Goal: Information Seeking & Learning: Find specific fact

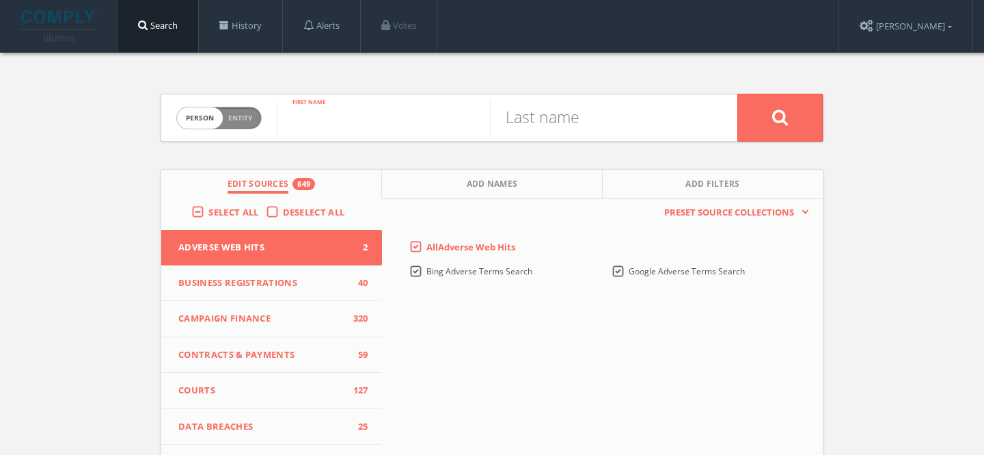
click at [375, 126] on input "text" at bounding box center [383, 118] width 213 height 36
type input "[PERSON_NAME]"
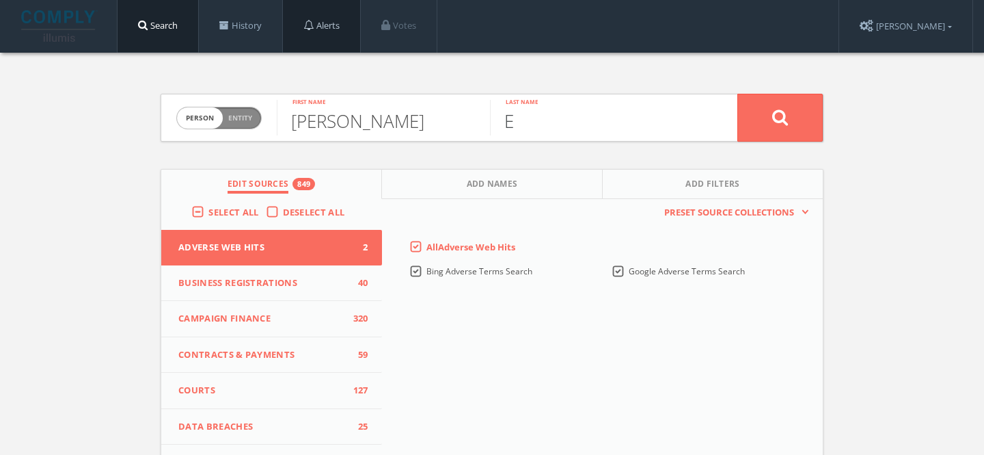
type input "E"
type input "Decker"
click at [463, 176] on button "Add Names" at bounding box center [492, 184] width 221 height 29
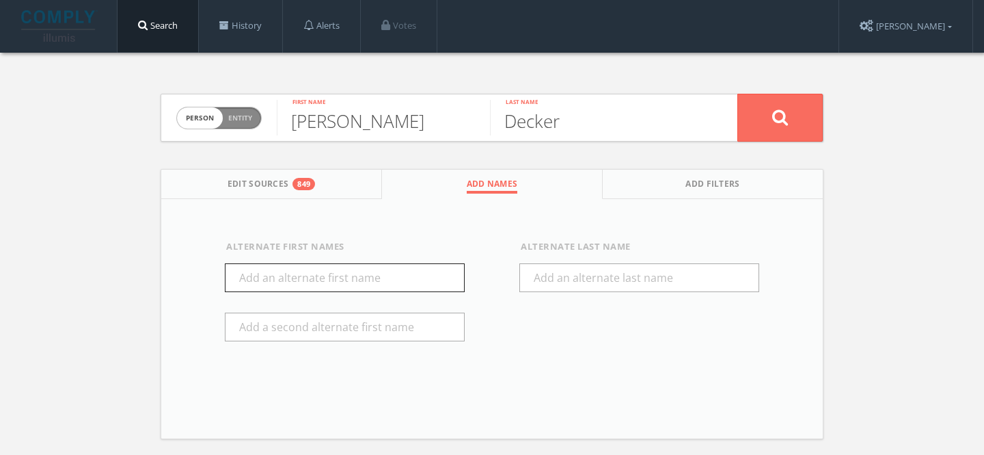
click at [340, 273] on input "text" at bounding box center [345, 277] width 240 height 29
type input "Edward"
click at [345, 323] on input "text" at bounding box center [345, 326] width 240 height 29
click at [788, 108] on button at bounding box center [780, 118] width 85 height 48
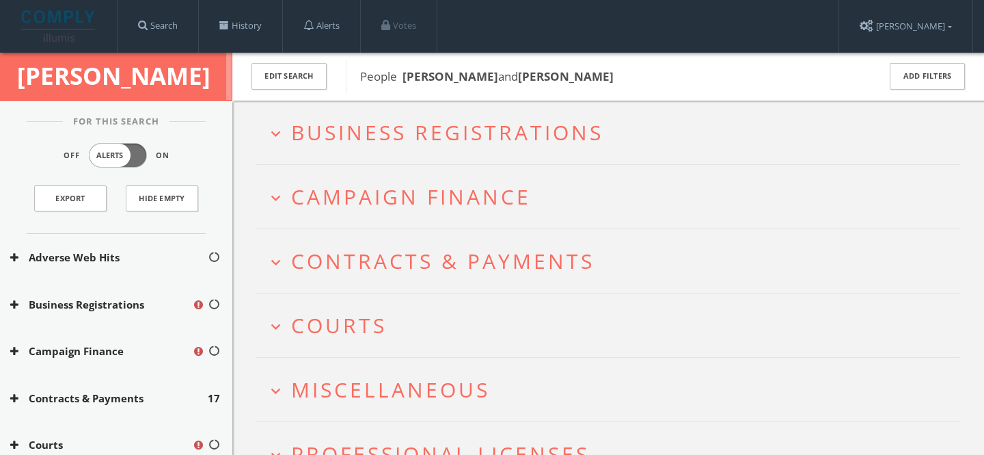
scroll to position [149, 0]
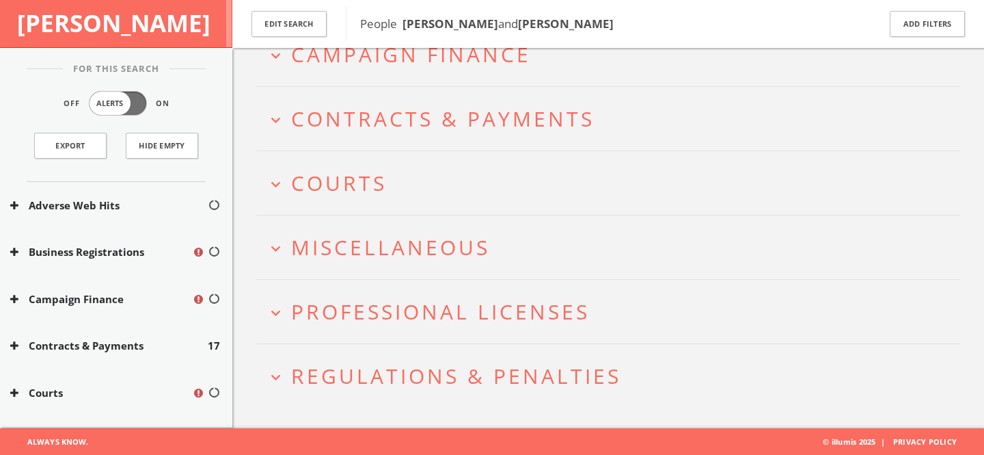
click at [439, 322] on span "Professional Licenses" at bounding box center [440, 311] width 299 height 28
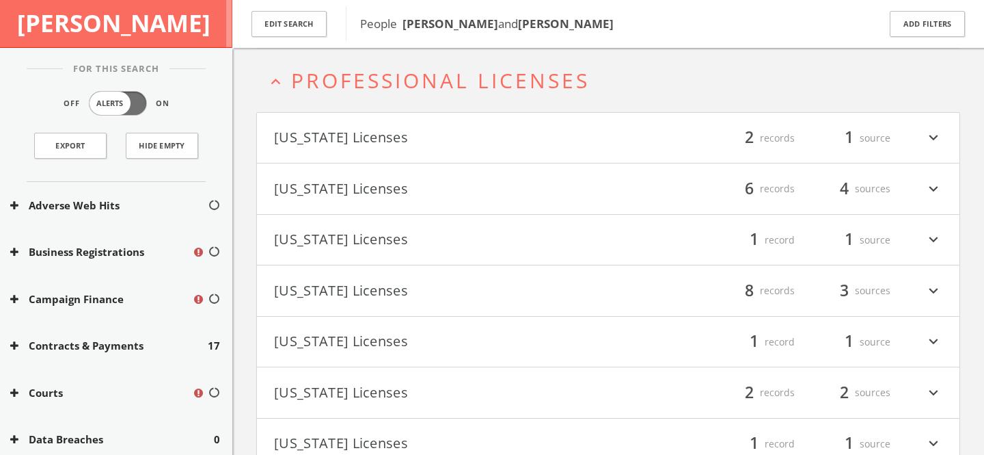
click at [405, 88] on span "Professional Licenses" at bounding box center [440, 80] width 299 height 28
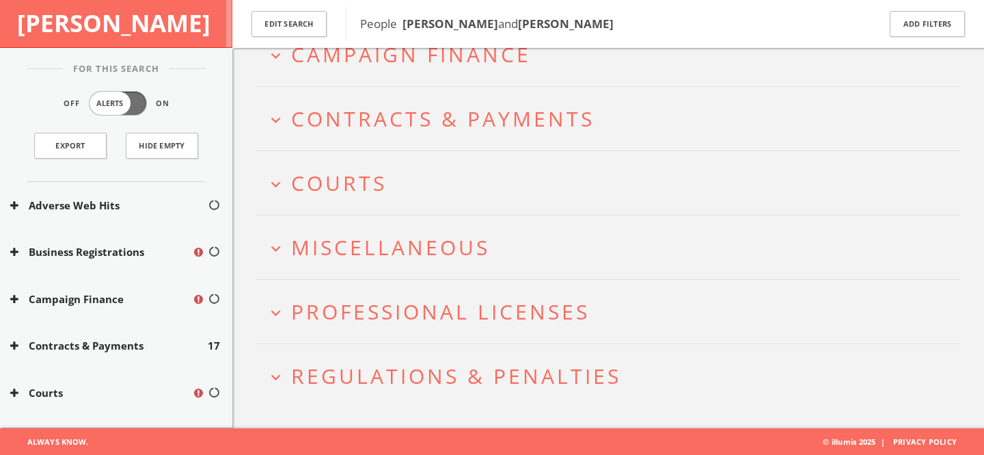
click at [434, 373] on span "Regulations & Penalties" at bounding box center [456, 376] width 330 height 28
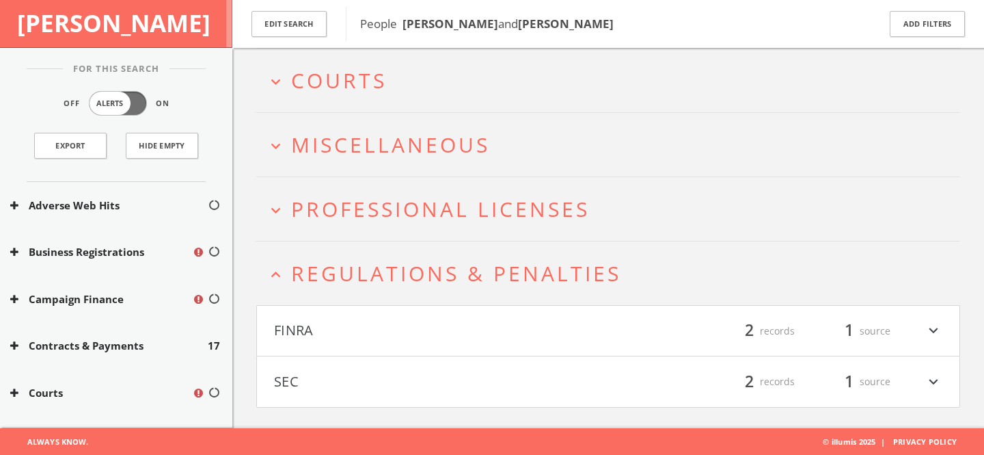
click at [398, 277] on span "Regulations & Penalties" at bounding box center [456, 273] width 330 height 28
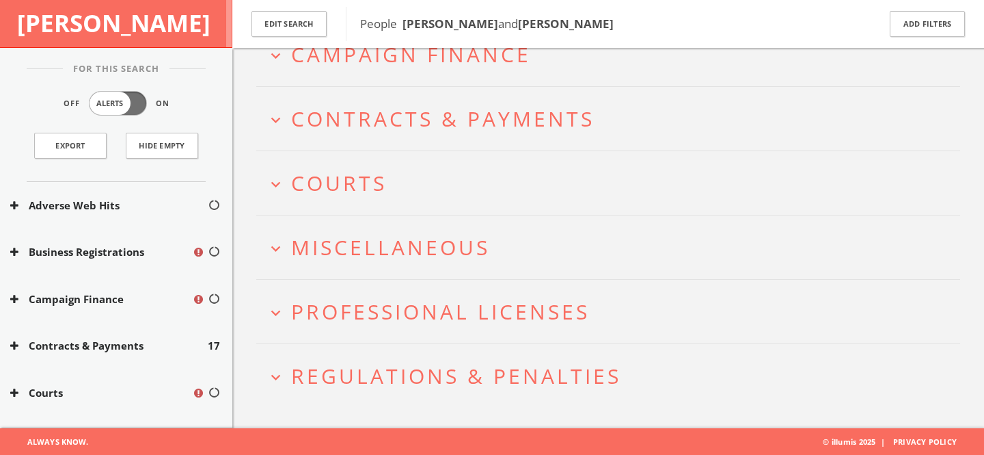
click at [390, 247] on span "Miscellaneous" at bounding box center [390, 247] width 199 height 28
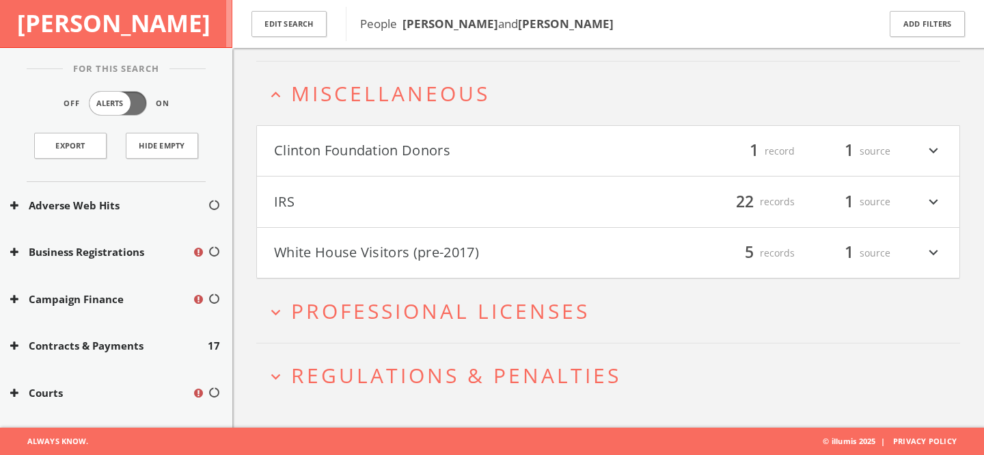
click at [414, 246] on button "White House Visitors (pre-2017)" at bounding box center [441, 252] width 334 height 23
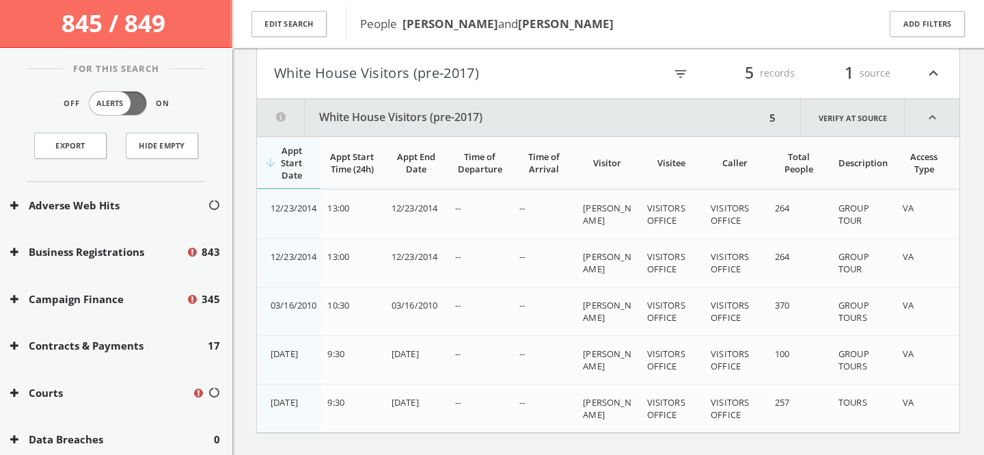
scroll to position [584, 0]
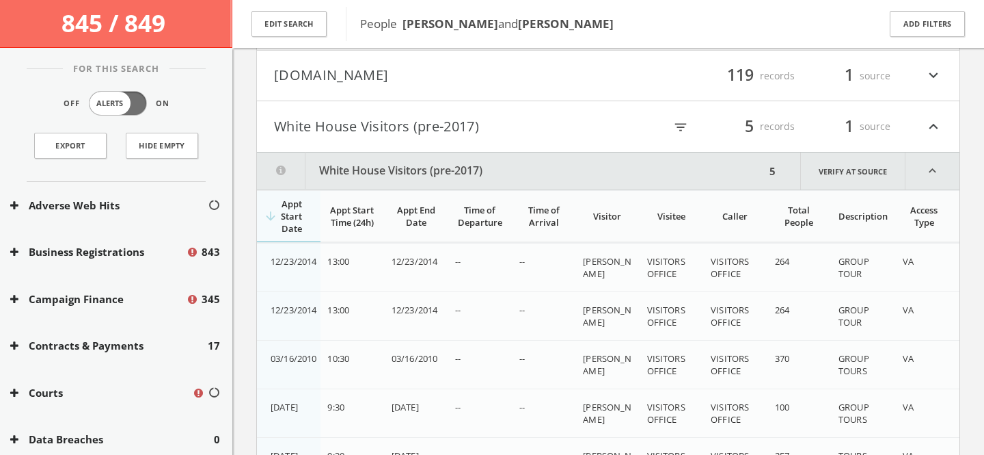
click at [422, 123] on button "White House Visitors (pre-2017)" at bounding box center [441, 126] width 334 height 23
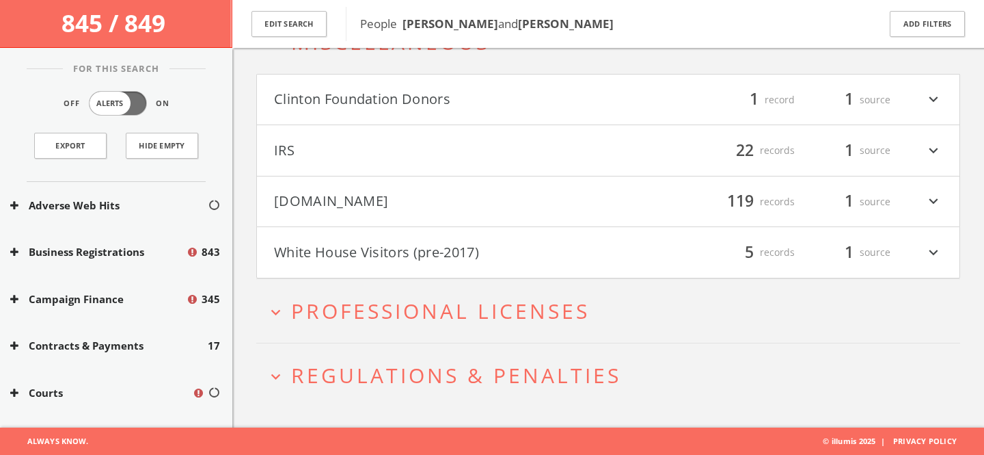
scroll to position [353, 0]
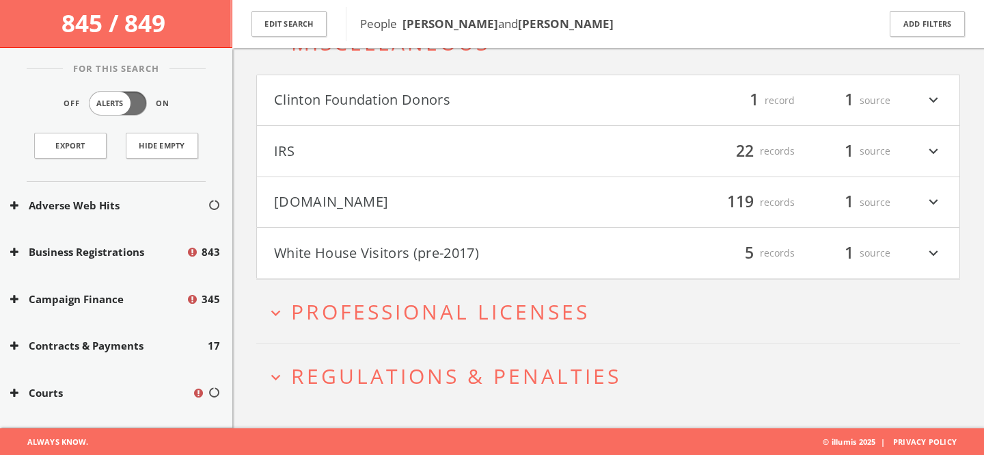
click at [418, 217] on h4 "Mugshots.com filter_list 119 records 1 source expand_more" at bounding box center [608, 202] width 703 height 51
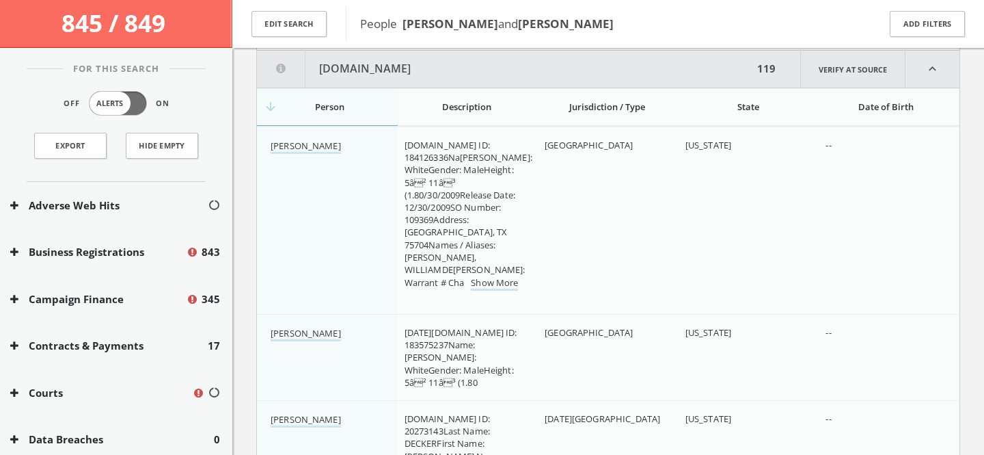
scroll to position [533, 0]
click at [732, 104] on div "State" at bounding box center [749, 105] width 126 height 12
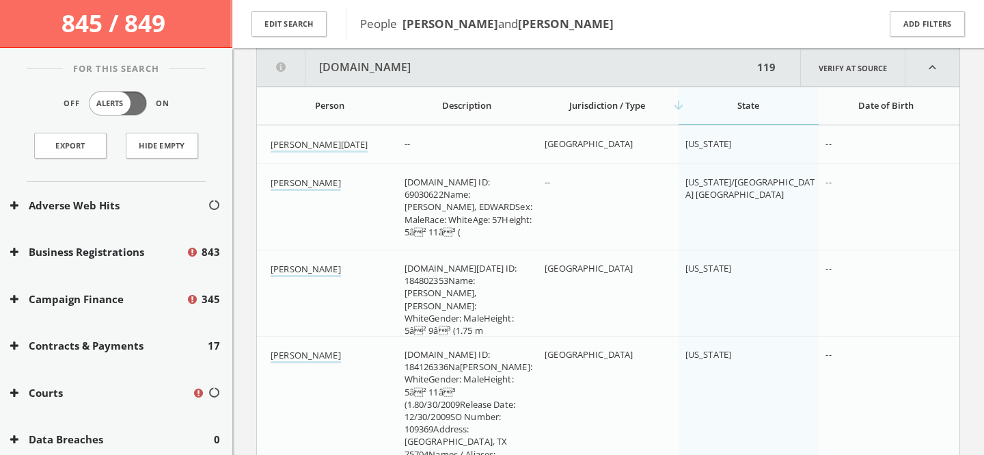
click at [732, 104] on div "arrow_downward State" at bounding box center [749, 105] width 126 height 12
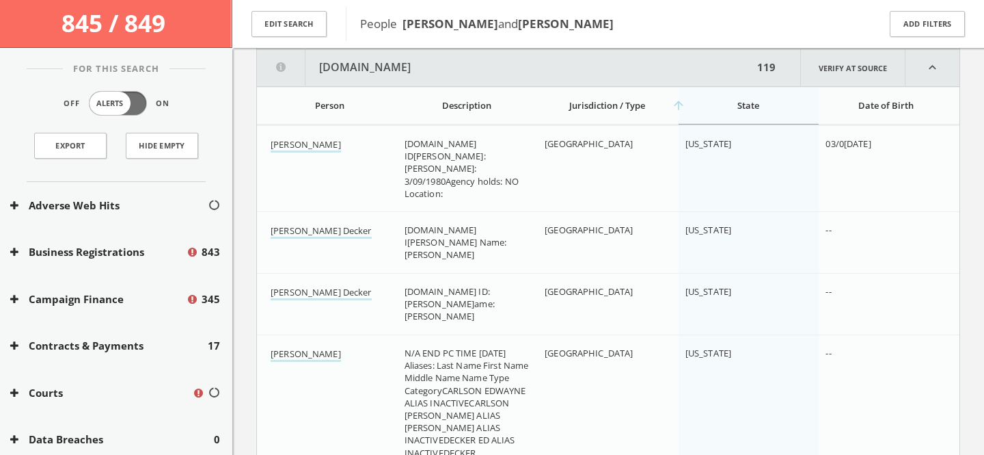
click at [715, 117] on th "arrow_upward State" at bounding box center [749, 106] width 141 height 38
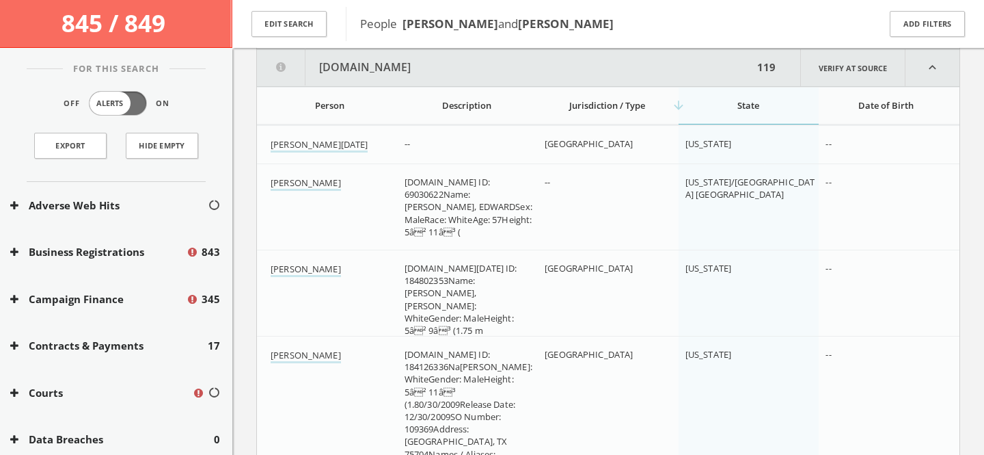
click at [715, 117] on th "arrow_downward State" at bounding box center [749, 106] width 141 height 38
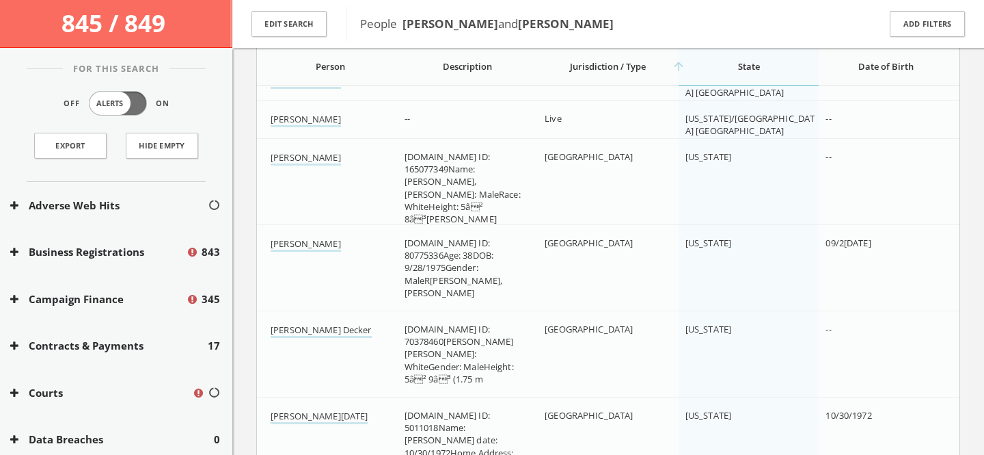
scroll to position [5871, 0]
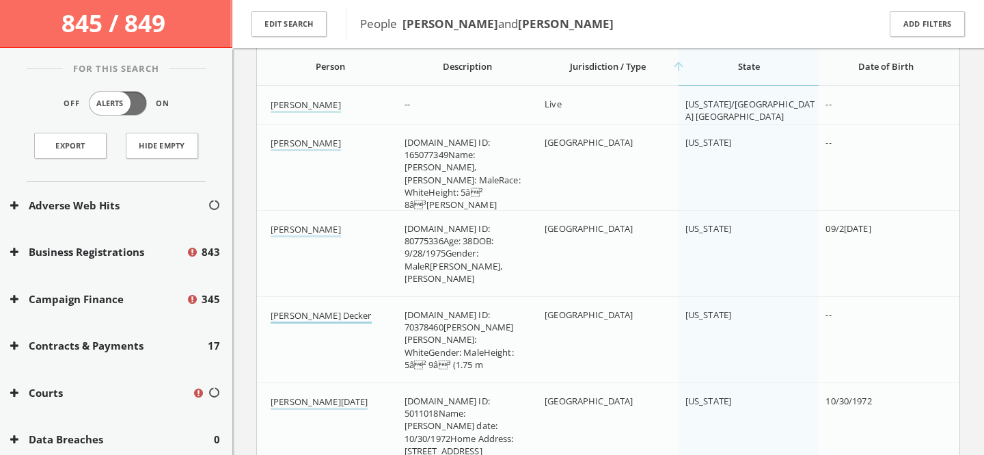
click at [332, 319] on link "Edward Parker Decker" at bounding box center [321, 316] width 101 height 14
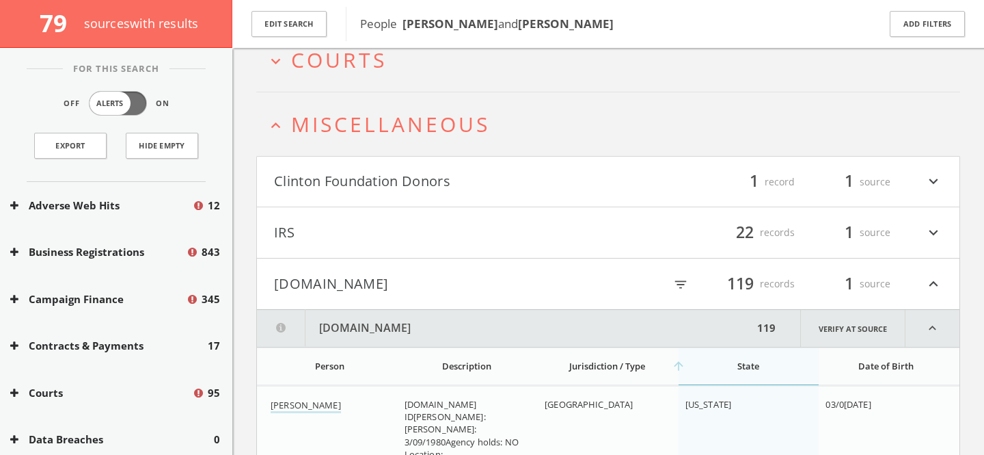
scroll to position [366, 0]
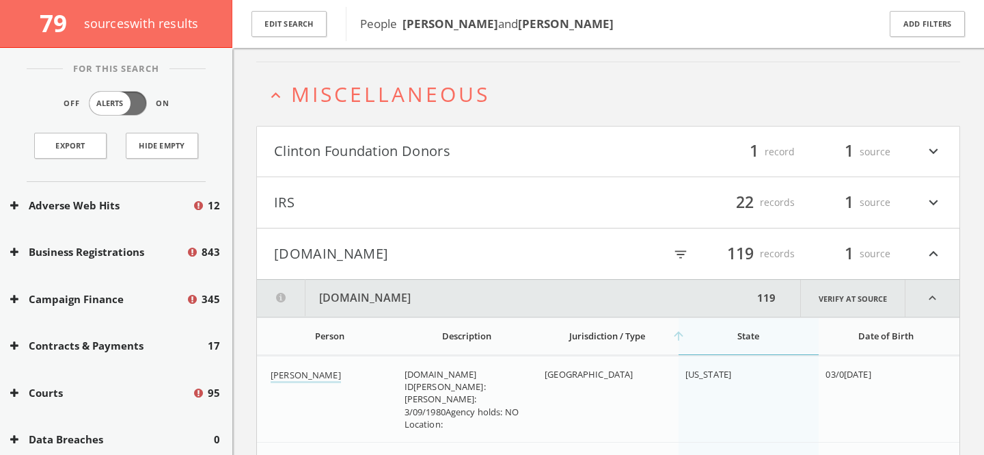
click at [297, 250] on button "Mugshots.com" at bounding box center [441, 253] width 334 height 23
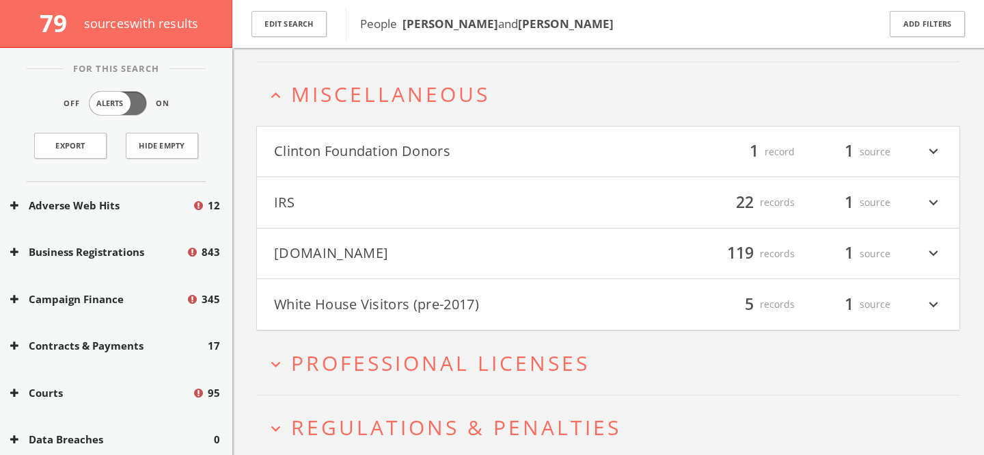
click at [332, 89] on span "Miscellaneous" at bounding box center [390, 94] width 199 height 28
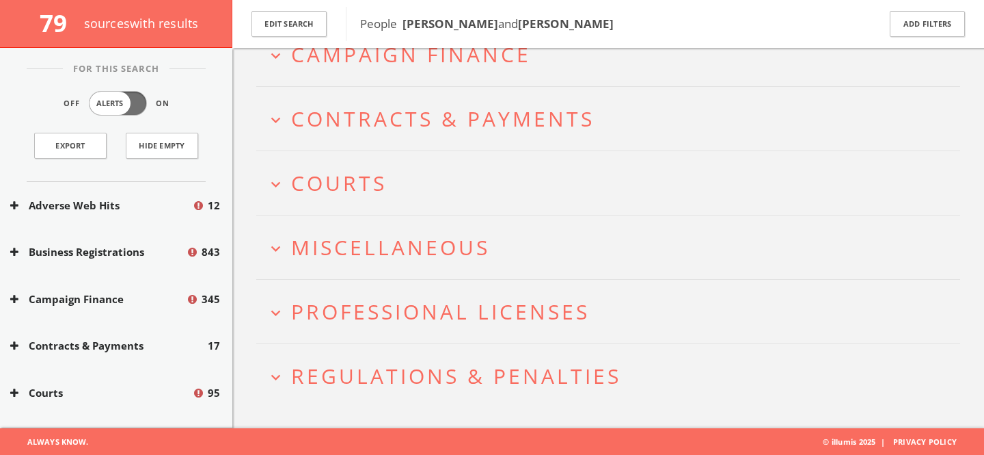
click at [382, 194] on span "Courts" at bounding box center [339, 183] width 96 height 28
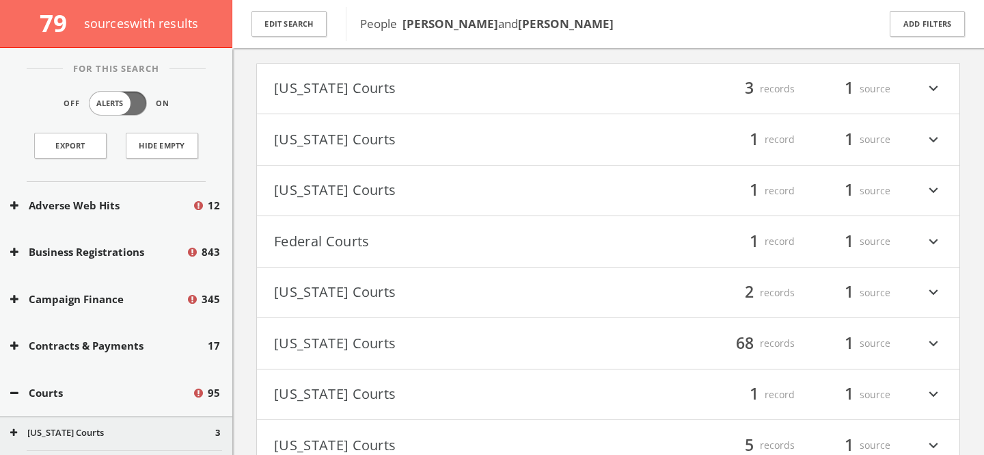
click at [388, 288] on button "Georgia Courts" at bounding box center [441, 292] width 334 height 23
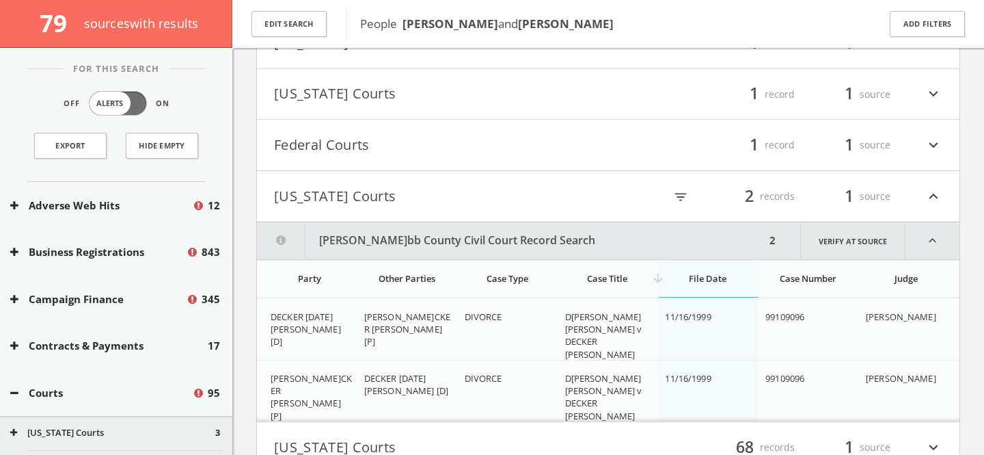
scroll to position [442, 0]
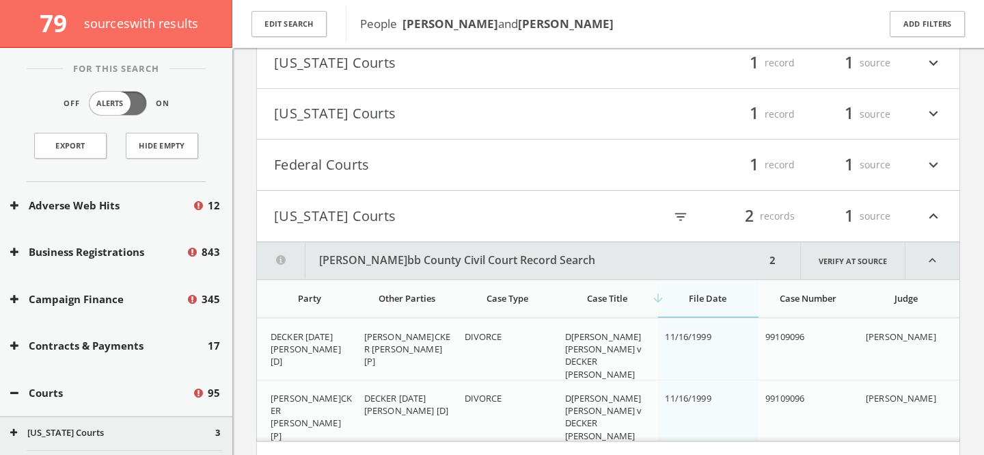
click at [354, 204] on button "Georgia Courts" at bounding box center [441, 215] width 334 height 23
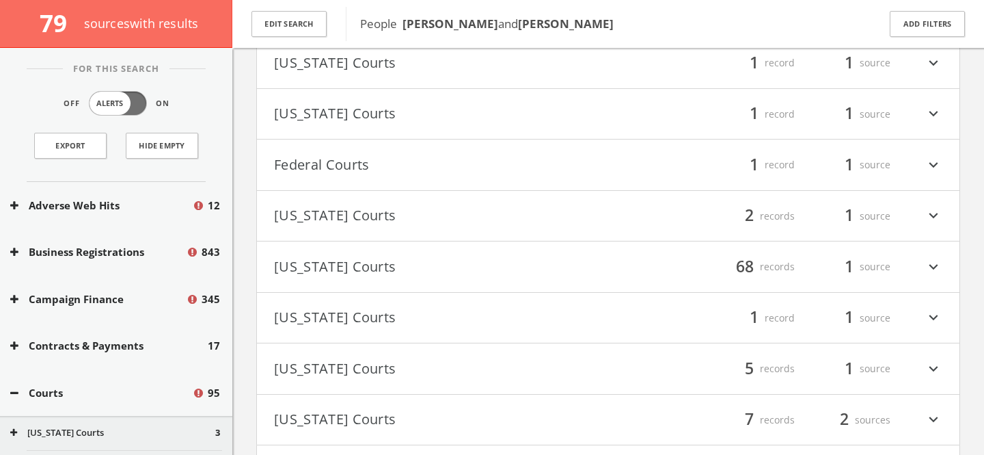
click at [364, 163] on button "Federal Courts" at bounding box center [441, 164] width 334 height 23
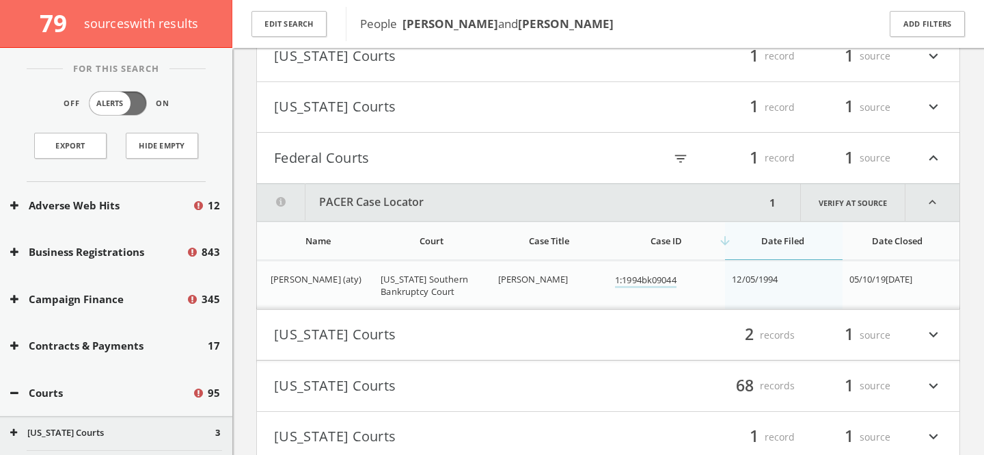
scroll to position [441, 0]
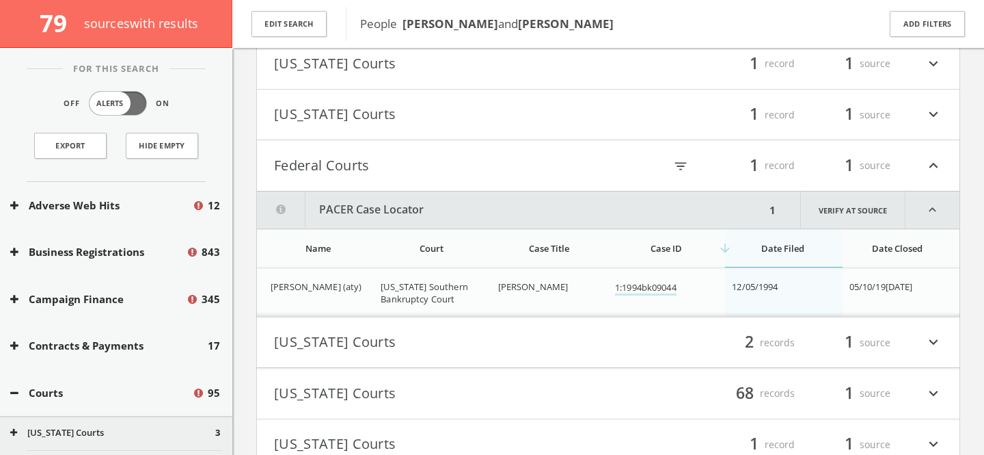
click at [359, 146] on h4 "Federal Courts filter_list 1 record 1 source expand_less" at bounding box center [608, 165] width 703 height 51
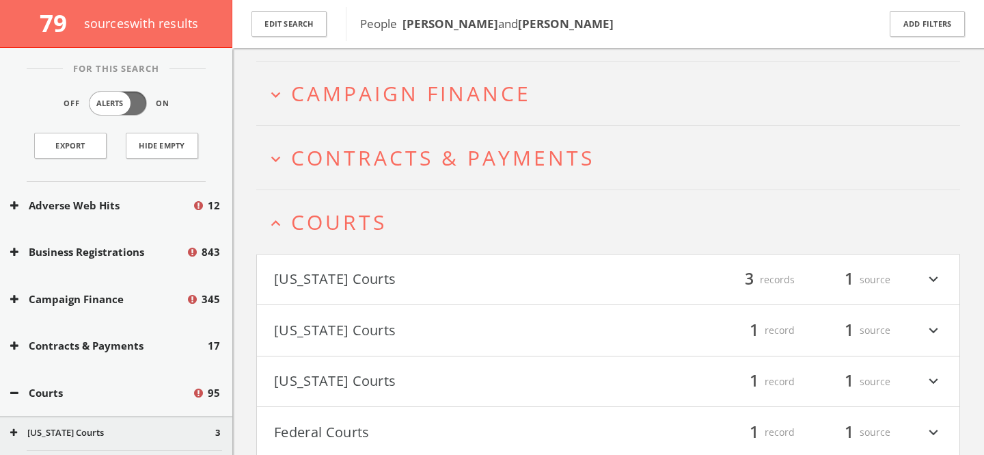
scroll to position [170, 0]
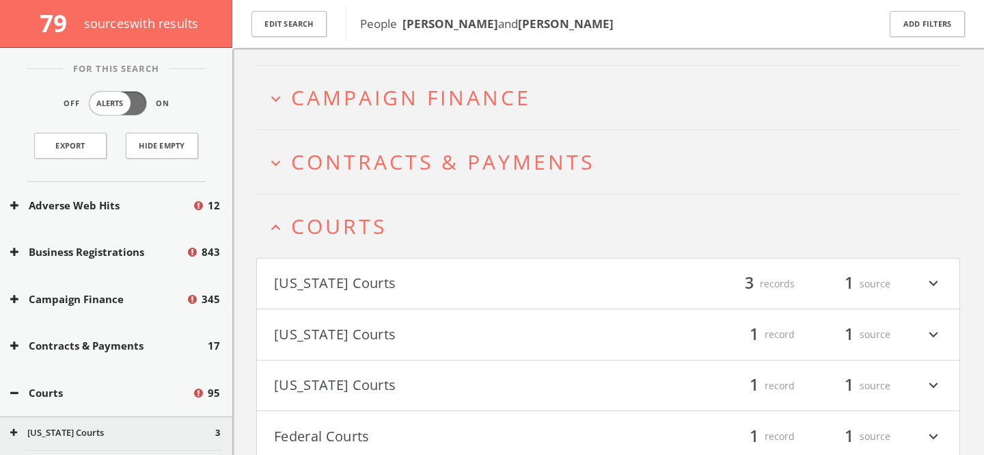
click at [342, 224] on span "Courts" at bounding box center [339, 226] width 96 height 28
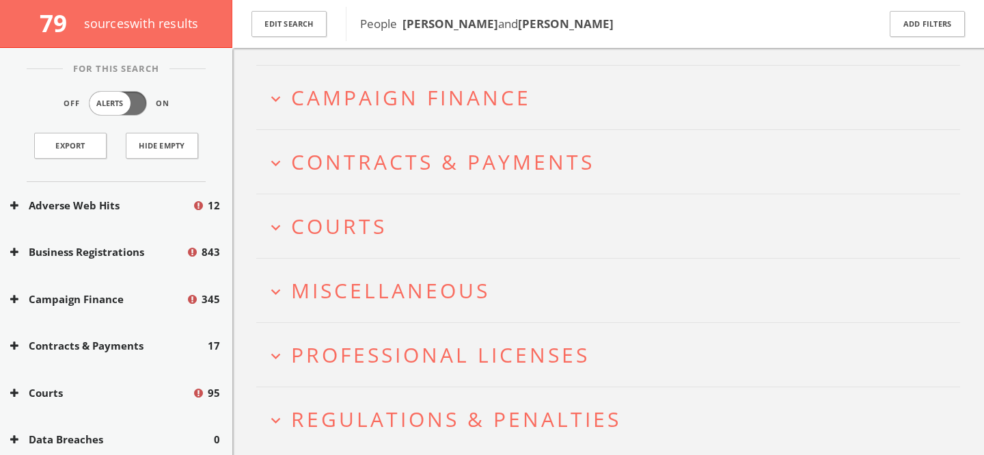
click at [363, 103] on span "Campaign Finance" at bounding box center [411, 97] width 240 height 28
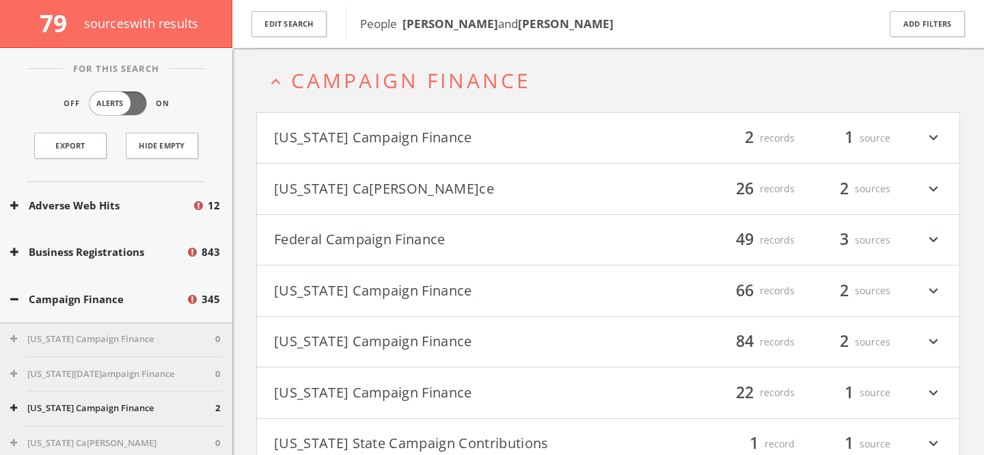
click at [386, 236] on button "Federal Campaign Finance" at bounding box center [441, 239] width 334 height 23
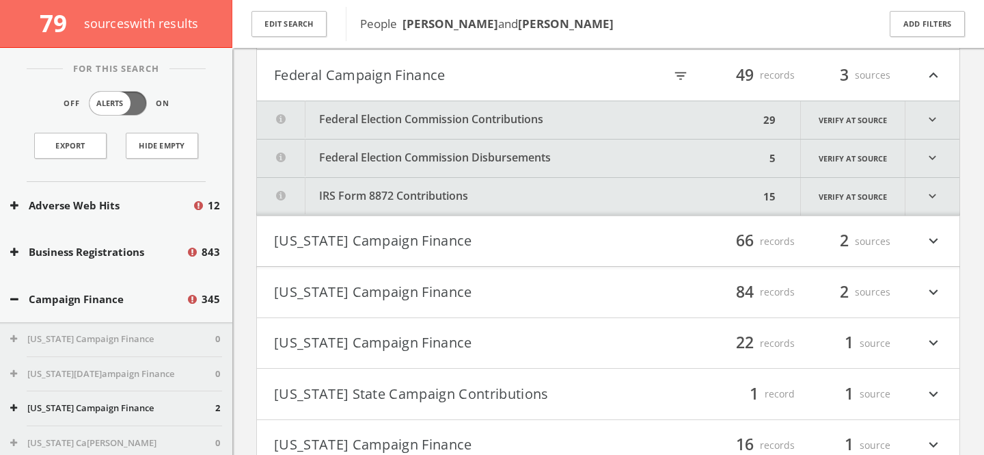
scroll to position [353, 0]
click at [683, 77] on icon "filter_list" at bounding box center [680, 75] width 15 height 15
type input "obama"
click at [575, 74] on input "obama" at bounding box center [602, 75] width 154 height 21
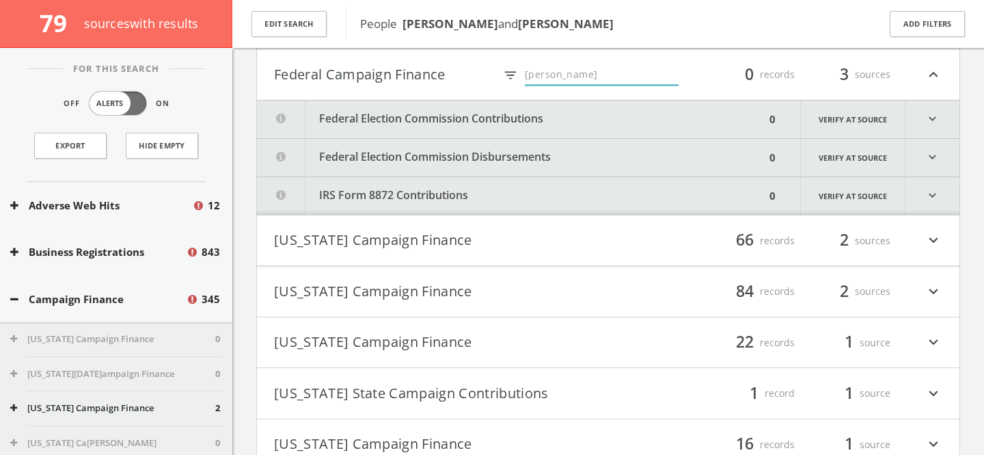
click at [575, 74] on input "obama" at bounding box center [602, 75] width 154 height 21
click at [418, 154] on button "Federal Election Commission Disbursements" at bounding box center [511, 158] width 509 height 38
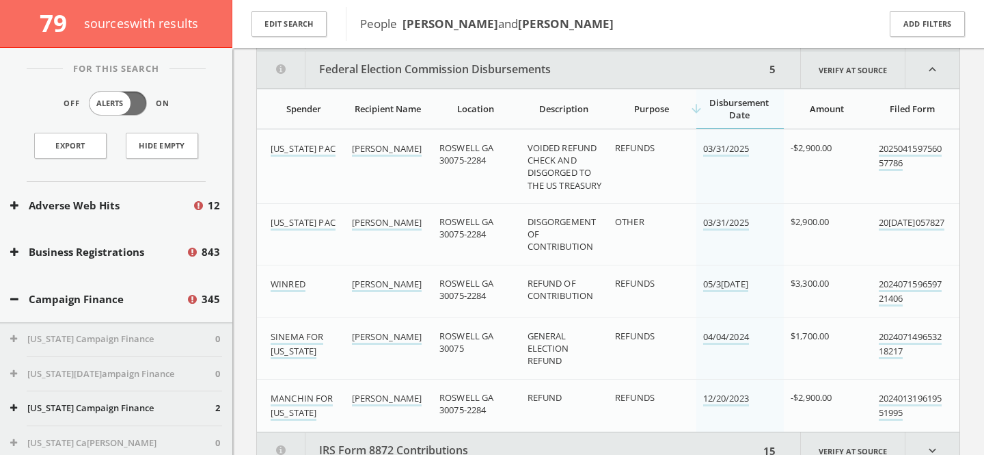
scroll to position [442, 0]
click at [360, 334] on link "DECKER, EDWARD" at bounding box center [387, 335] width 70 height 14
click at [392, 329] on link "DECKER, EDWARD" at bounding box center [387, 335] width 70 height 14
click at [404, 146] on link "DECKER, EDWARD" at bounding box center [387, 147] width 70 height 14
click at [288, 284] on link "WINRED" at bounding box center [288, 282] width 35 height 14
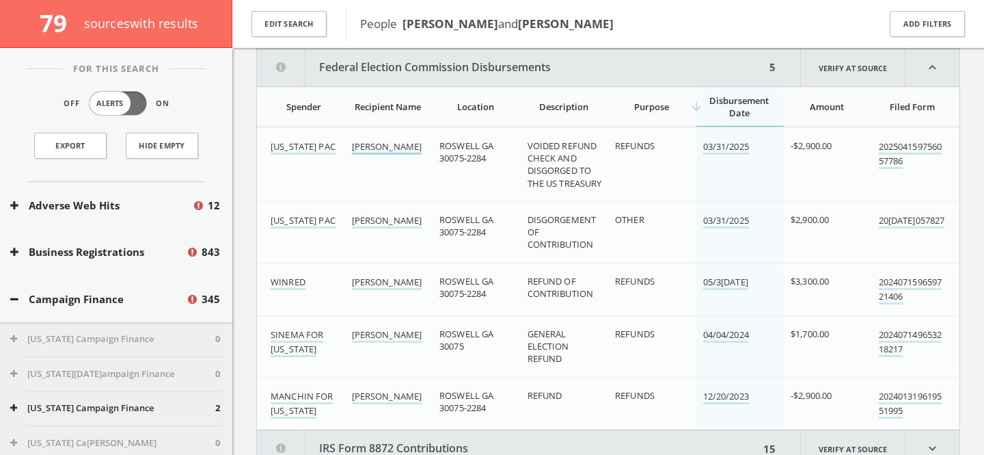
click at [386, 144] on link "DECKER, EDWARD" at bounding box center [387, 147] width 70 height 14
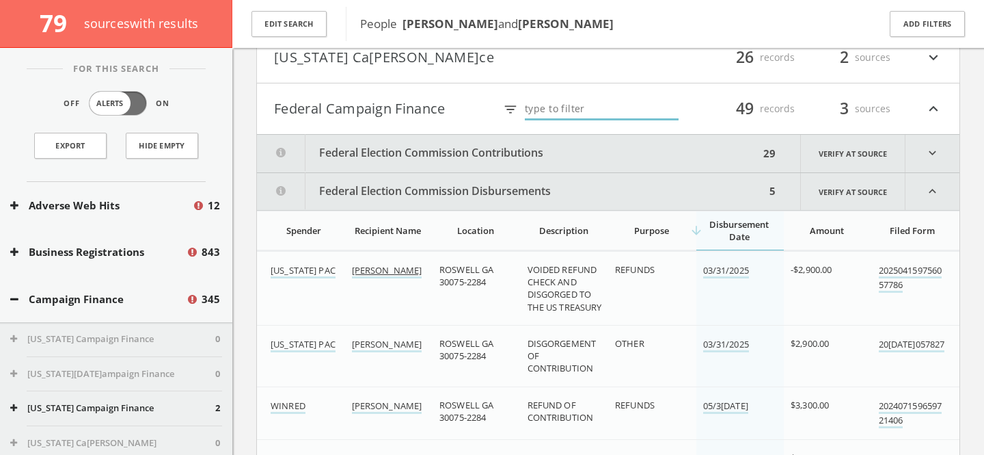
scroll to position [315, 0]
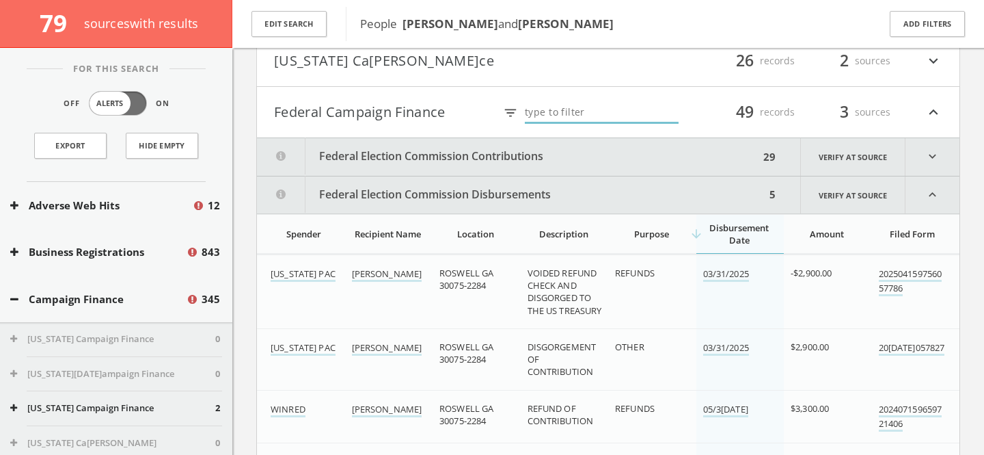
click at [448, 190] on button "Federal Election Commission Disbursements" at bounding box center [511, 194] width 509 height 37
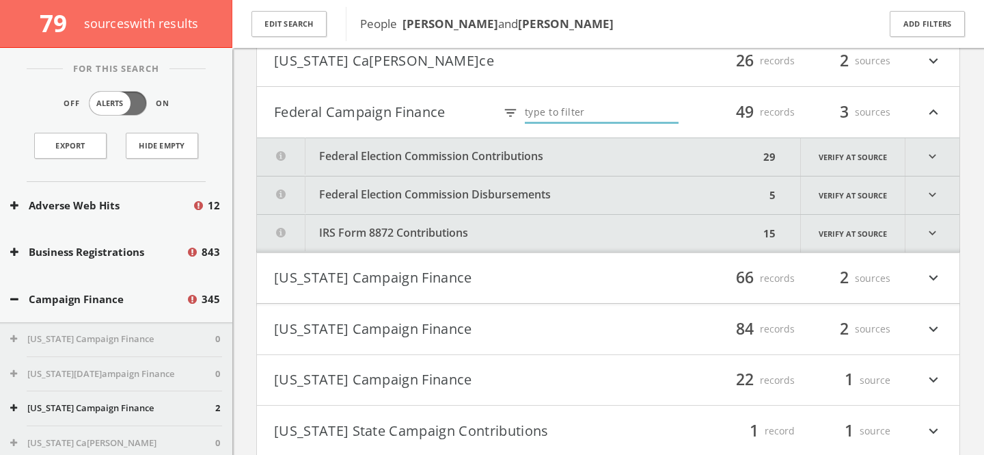
click at [453, 161] on button "Federal Election Commission Contributions" at bounding box center [508, 157] width 502 height 38
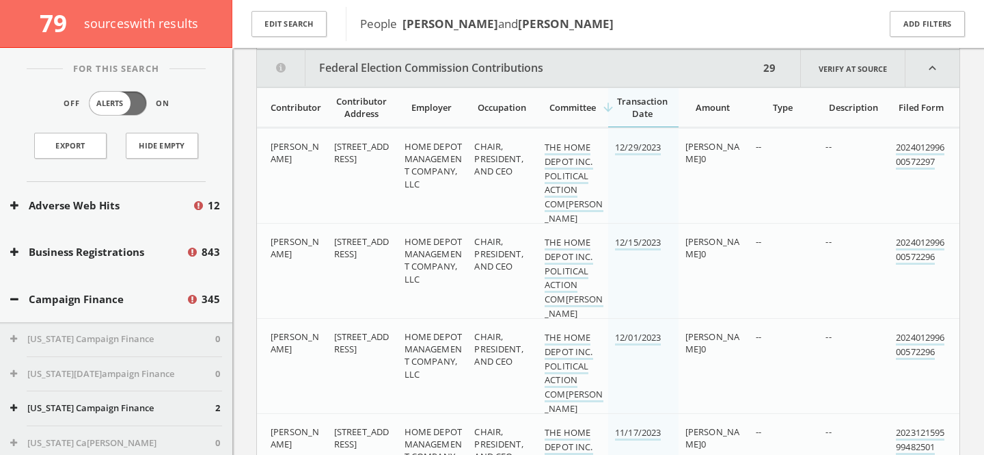
scroll to position [404, 0]
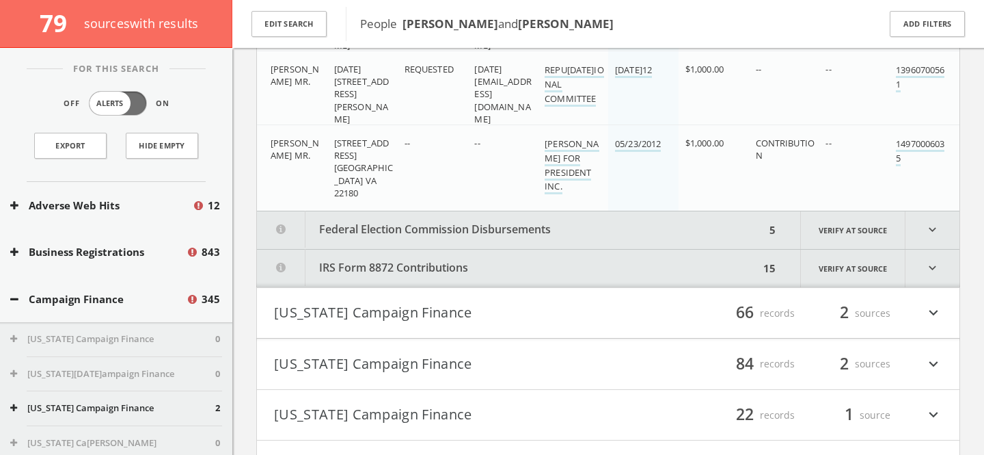
click at [442, 280] on button "IRS Form 8872 Contributions" at bounding box center [508, 269] width 502 height 38
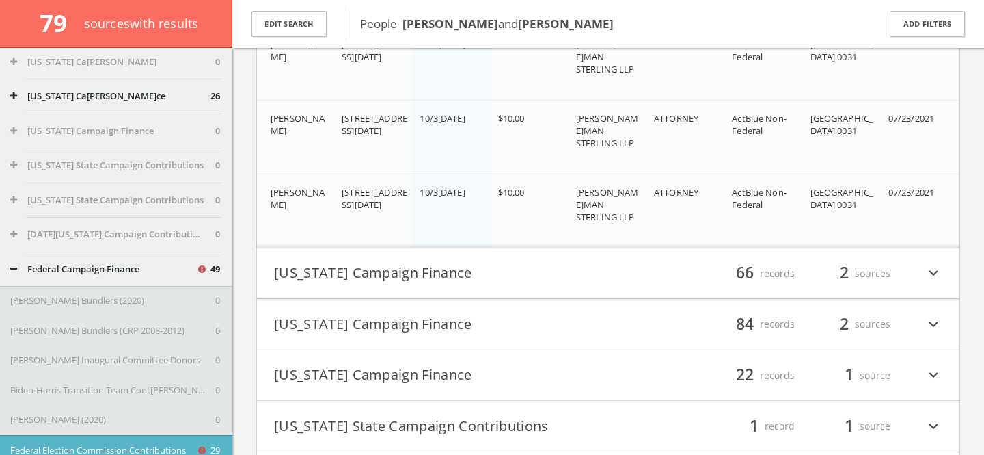
scroll to position [386, 0]
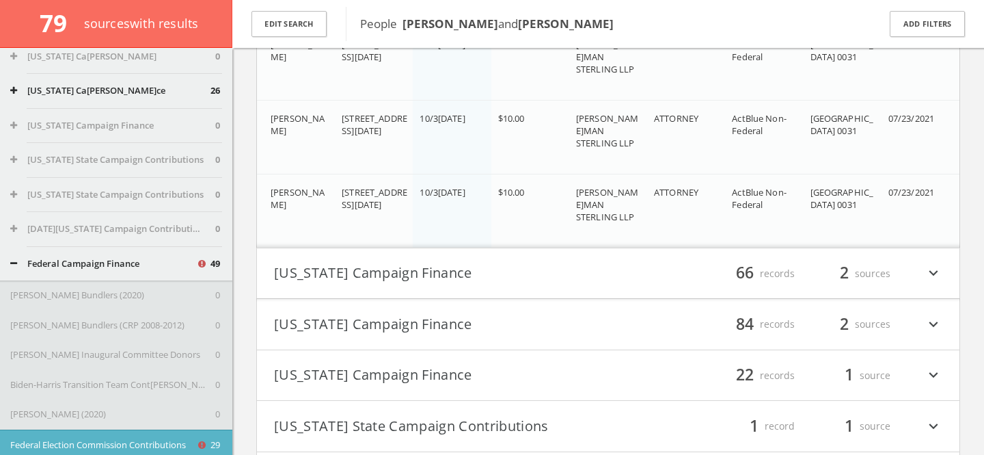
click at [90, 265] on button "Federal Campaign Finance" at bounding box center [103, 264] width 186 height 14
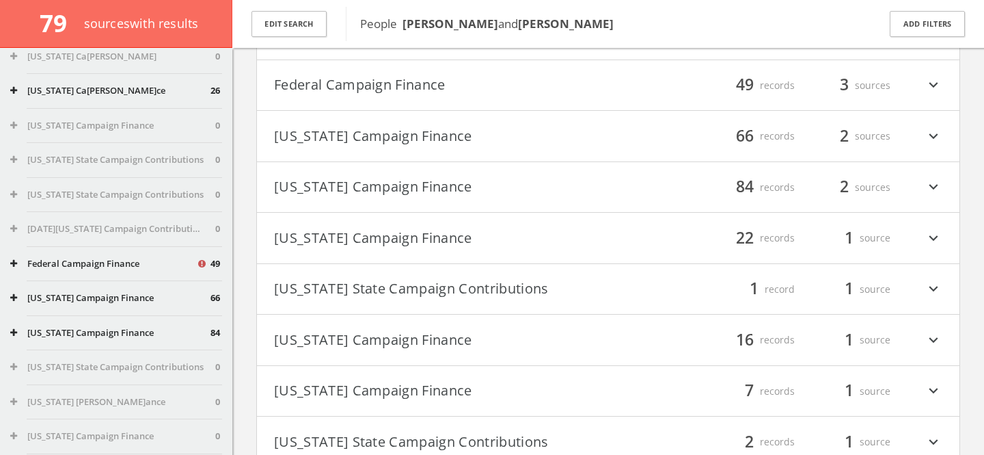
click at [442, 185] on button "Georgia Campaign Finance" at bounding box center [441, 187] width 334 height 23
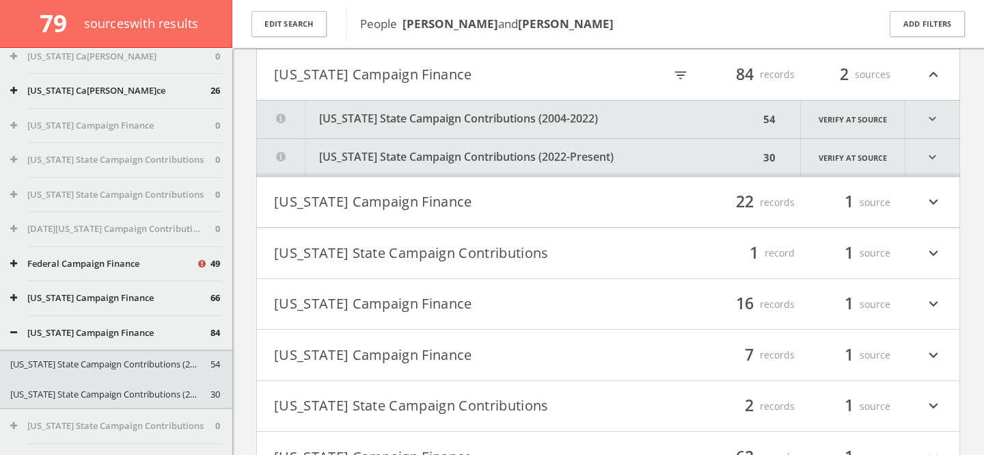
click at [465, 160] on button "Georgia State Campaign Contributions (2022-Present)" at bounding box center [508, 158] width 502 height 38
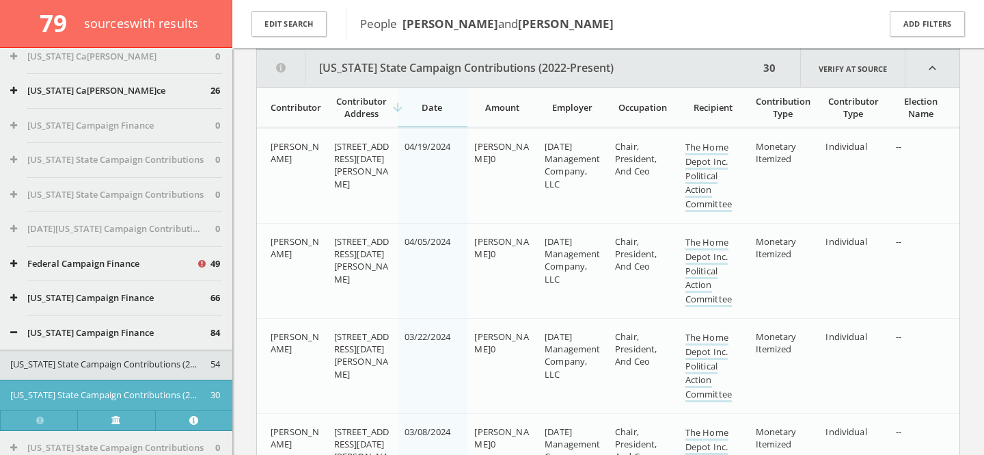
scroll to position [544, 0]
click at [704, 275] on link "The Home Depot Inc. Political Action Committee" at bounding box center [709, 270] width 46 height 71
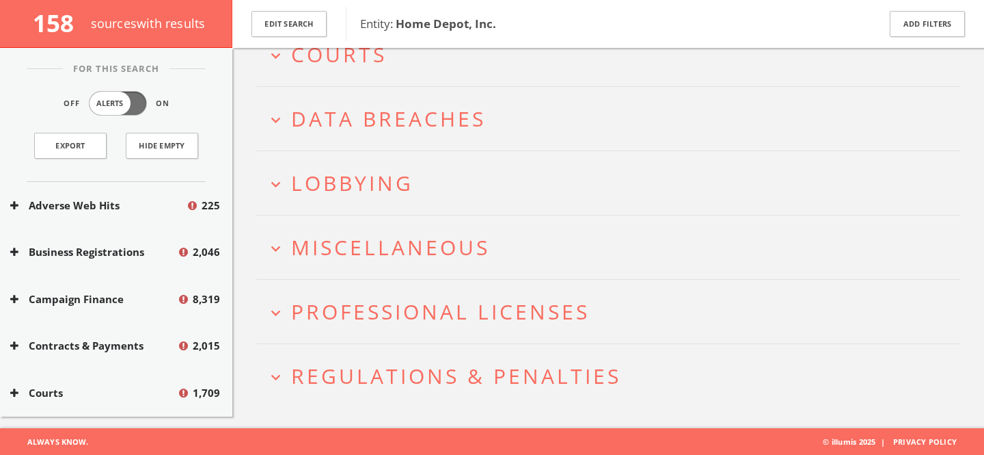
click at [364, 192] on span "Lobbying" at bounding box center [352, 183] width 122 height 28
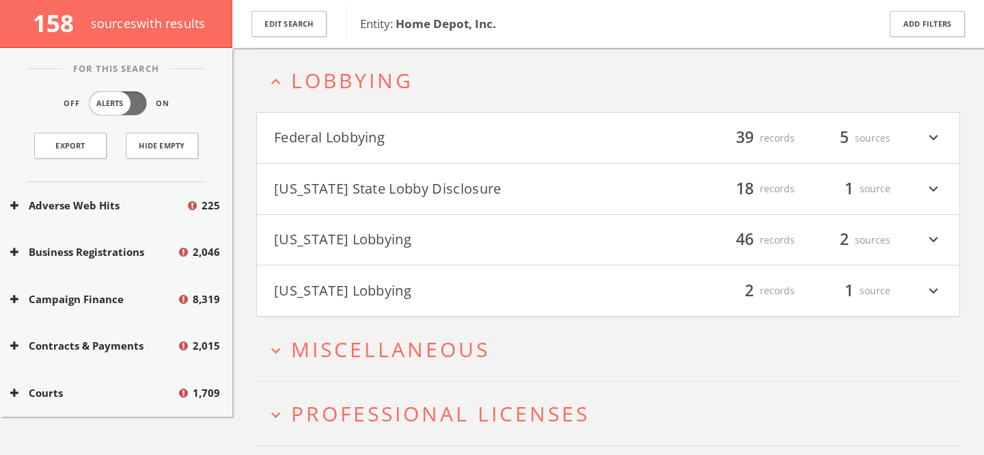
click at [414, 144] on button "Federal Lobbying" at bounding box center [441, 137] width 334 height 23
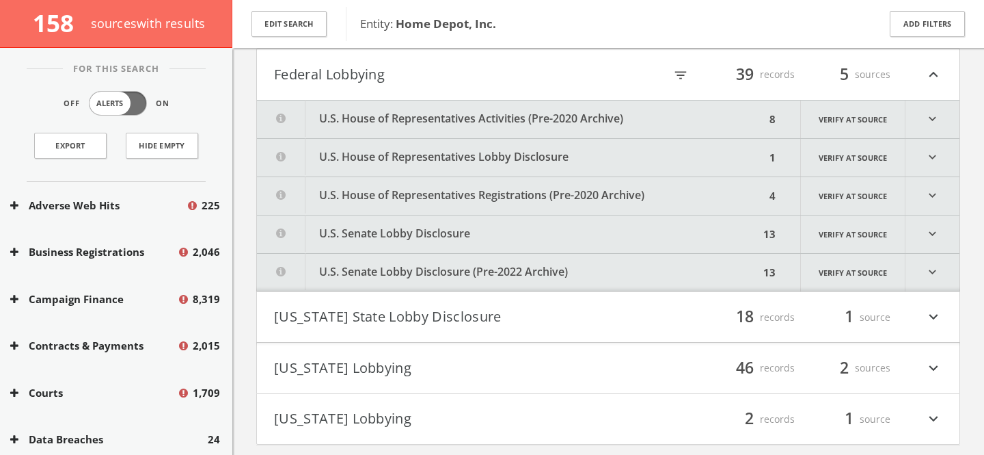
click at [444, 163] on button "U.S. House of Representatives Lobby Disclosure" at bounding box center [511, 158] width 509 height 38
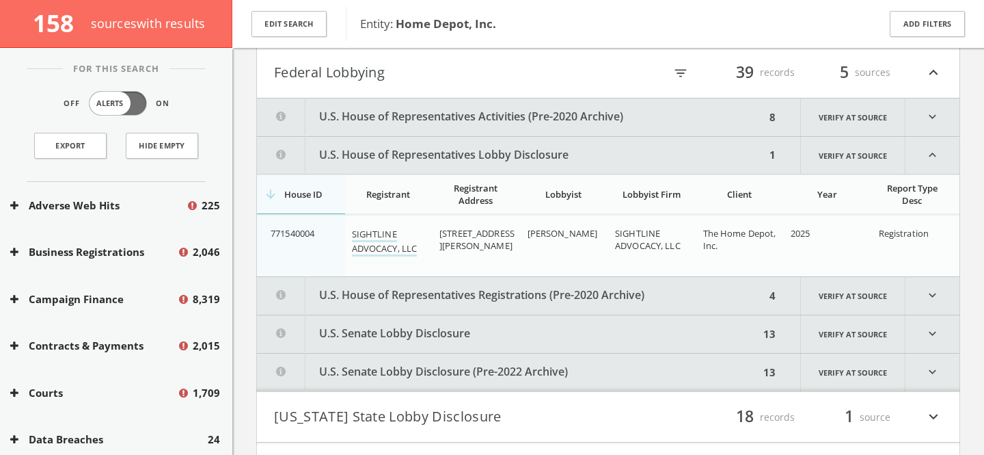
scroll to position [487, 0]
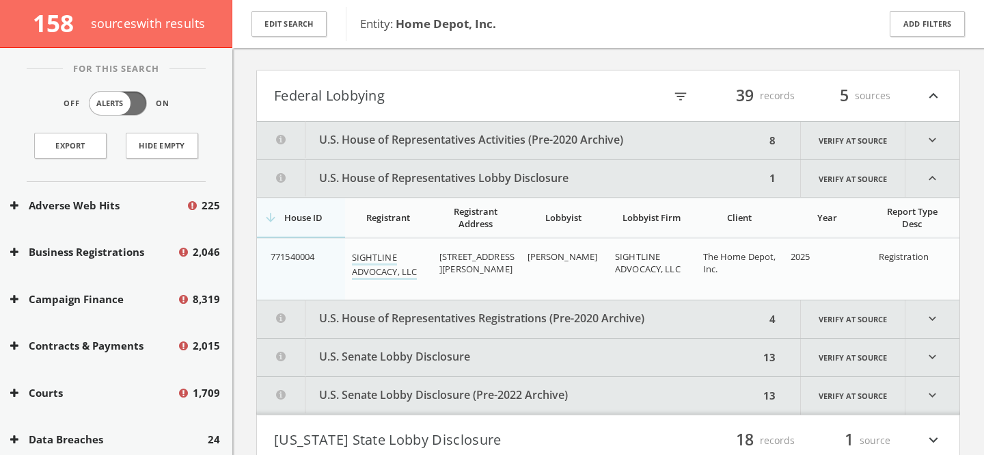
click at [386, 183] on button "U.S. House of Representatives Lobby Disclosure" at bounding box center [511, 178] width 509 height 37
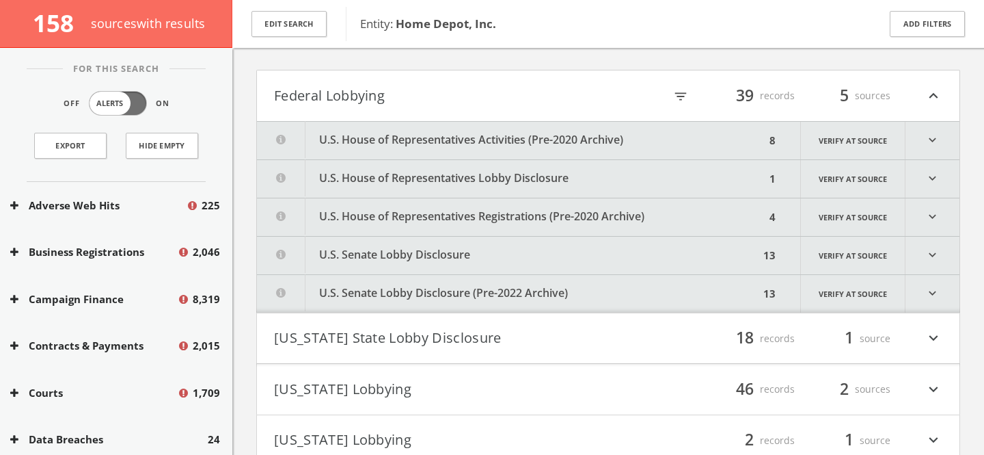
click at [464, 175] on button "U.S. House of Representatives Lobby Disclosure" at bounding box center [511, 179] width 509 height 38
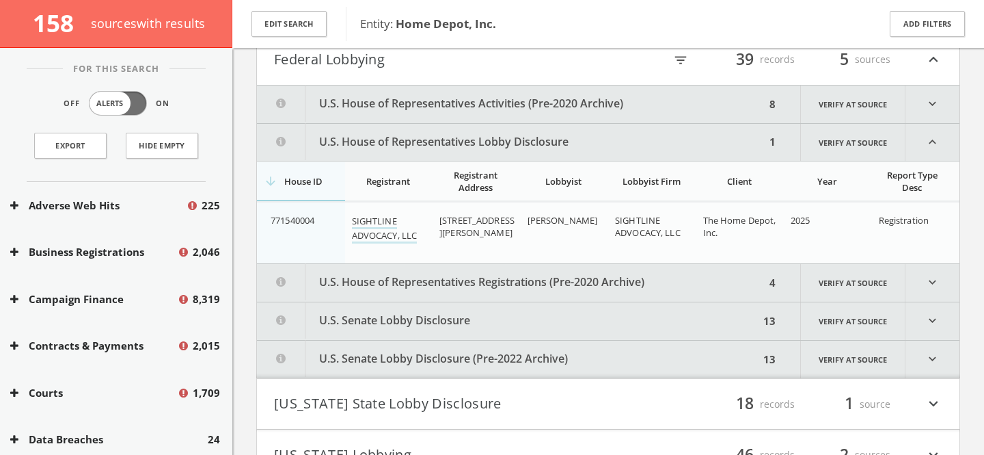
scroll to position [520, 0]
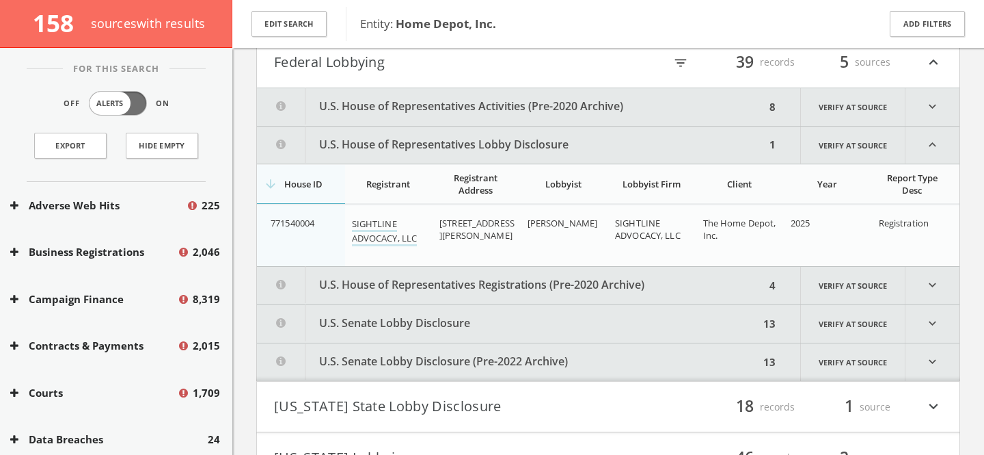
click at [459, 148] on button "U.S. House of Representatives Lobby Disclosure" at bounding box center [511, 144] width 509 height 37
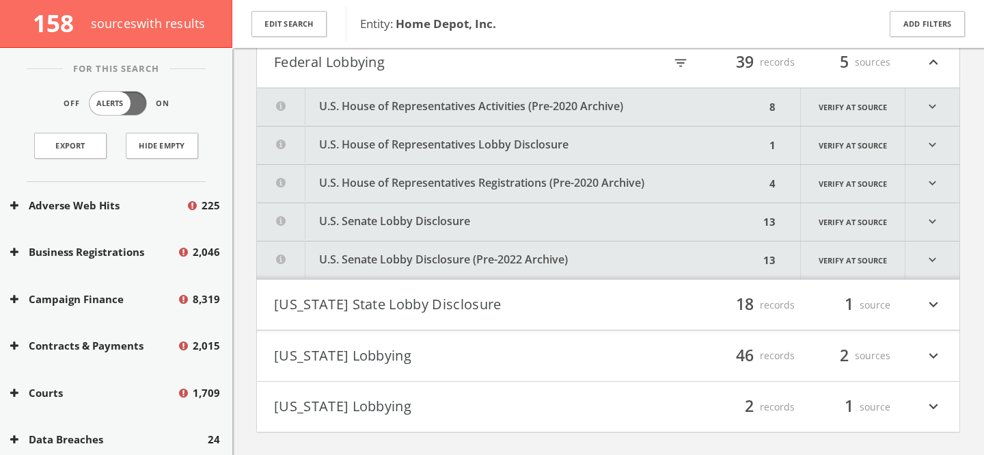
click at [394, 72] on button "Federal Lobbying" at bounding box center [441, 62] width 334 height 23
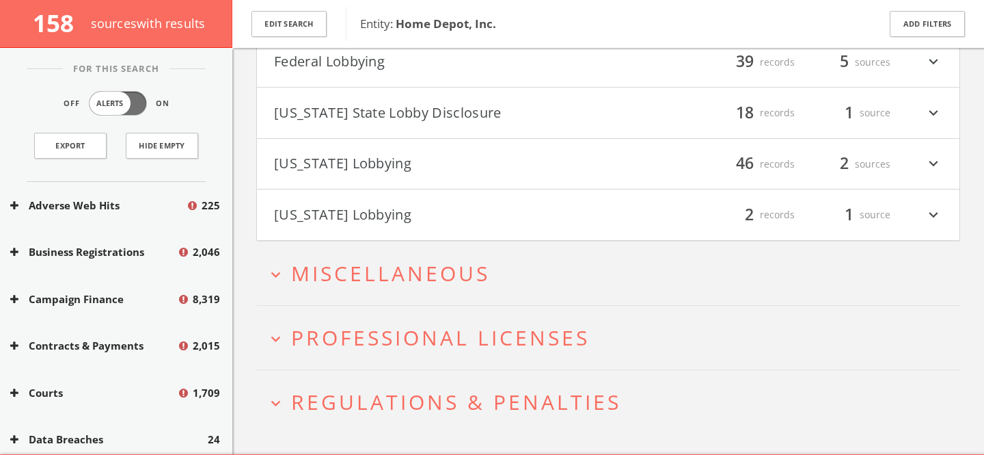
click at [379, 123] on button "[US_STATE] State Lobby Disclosure" at bounding box center [441, 112] width 334 height 23
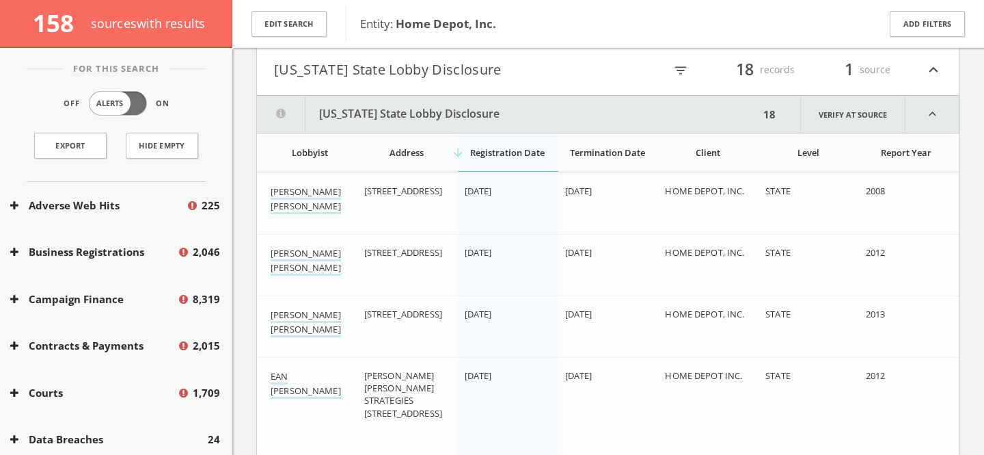
click at [370, 68] on button "[US_STATE] State Lobby Disclosure" at bounding box center [441, 69] width 334 height 23
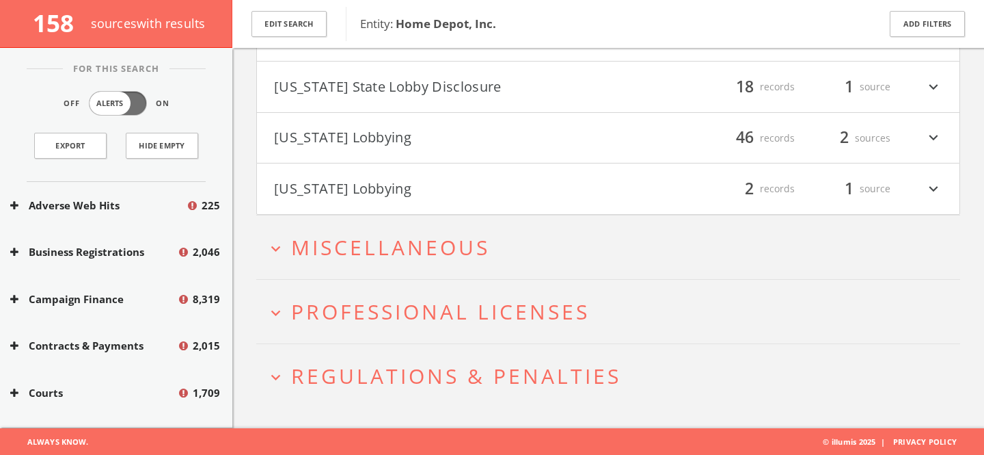
click at [350, 139] on button "[US_STATE] Lobbying" at bounding box center [441, 137] width 334 height 23
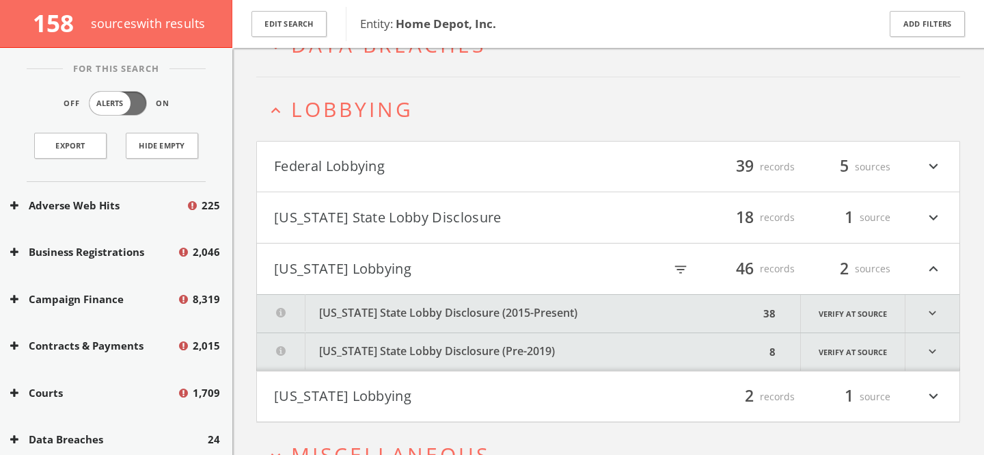
scroll to position [412, 0]
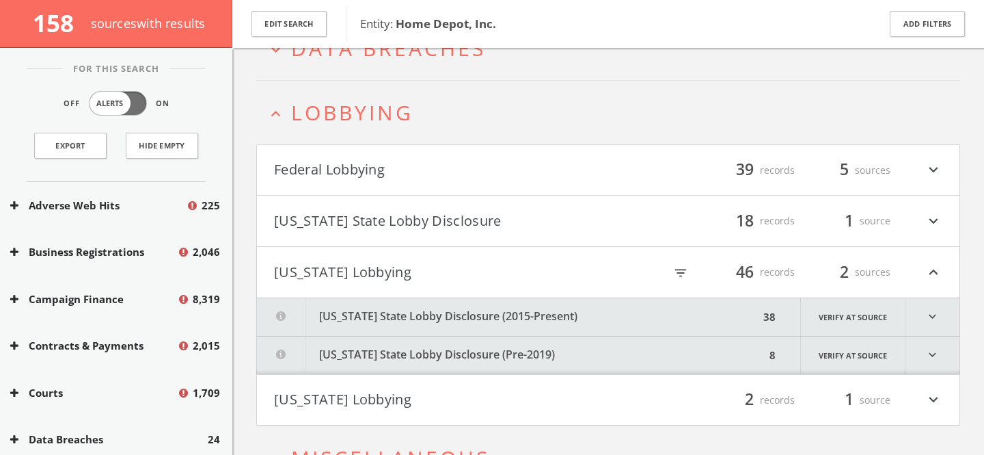
click at [378, 271] on button "[US_STATE] Lobbying" at bounding box center [441, 271] width 334 height 23
